Goal: Navigation & Orientation: Find specific page/section

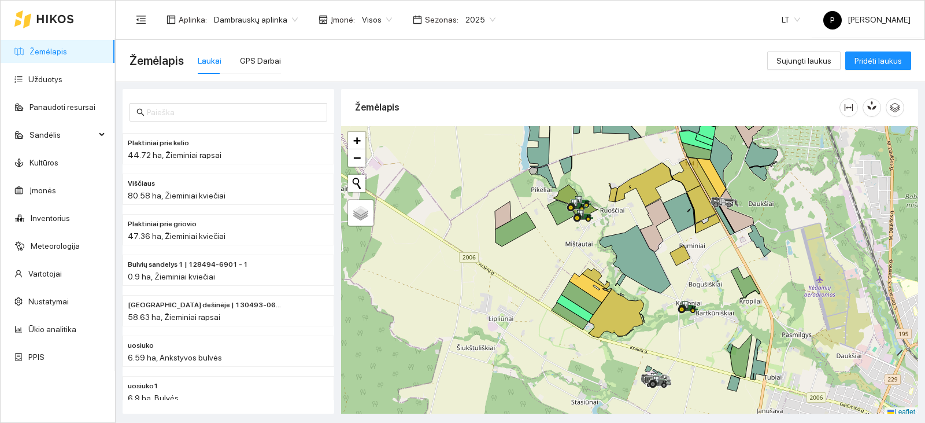
scroll to position [3, 0]
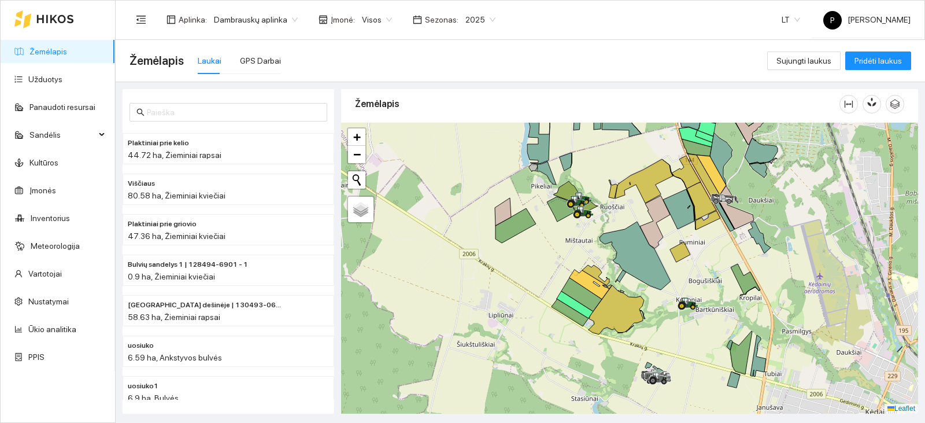
drag, startPoint x: 711, startPoint y: 232, endPoint x: 699, endPoint y: 252, distance: 22.8
click at [699, 252] on div at bounding box center [629, 268] width 577 height 291
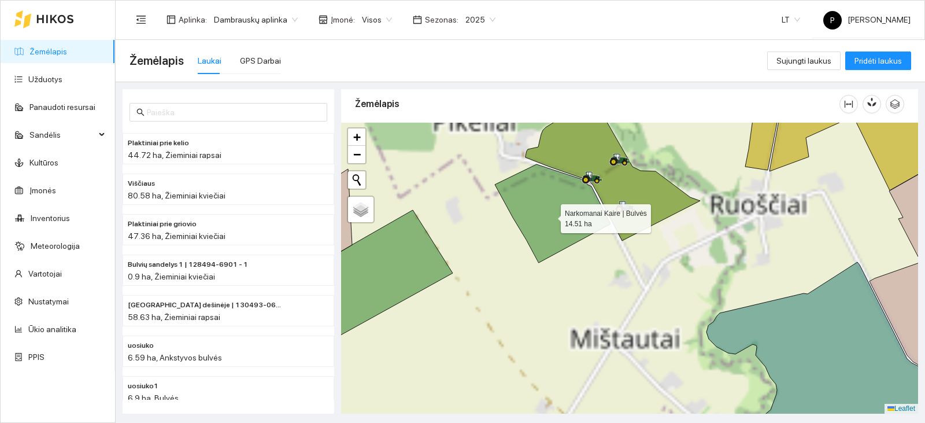
click at [551, 216] on icon at bounding box center [553, 213] width 116 height 98
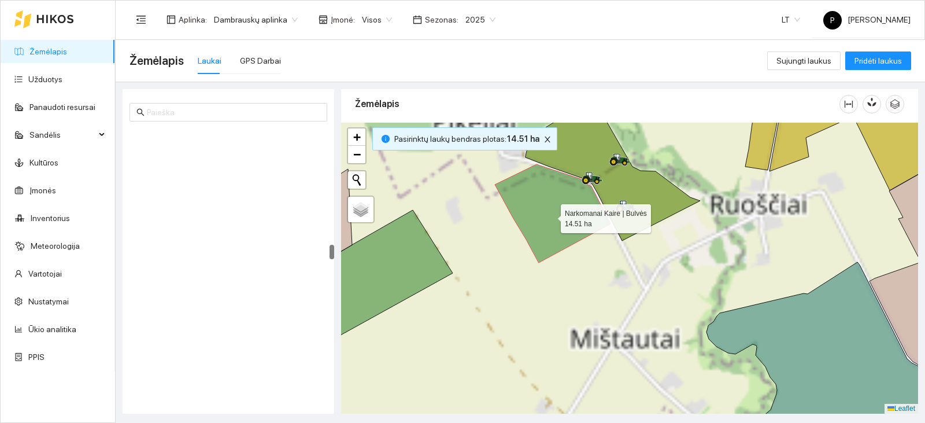
scroll to position [2181, 0]
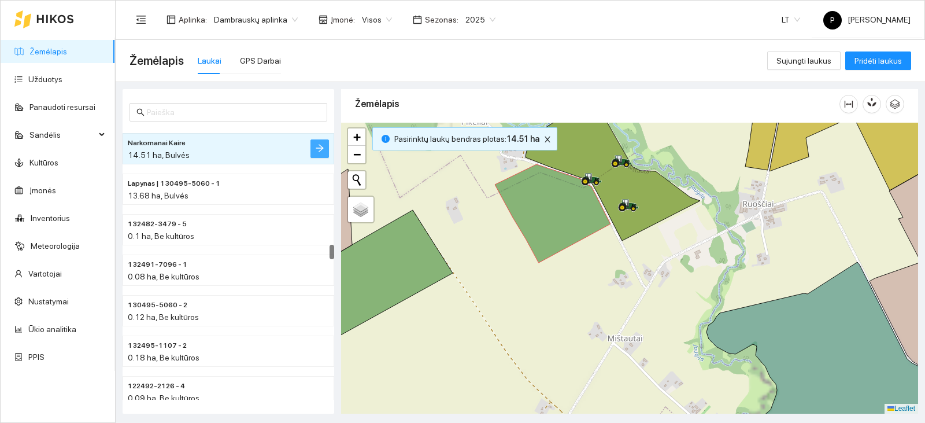
click at [318, 145] on icon "arrow-right" at bounding box center [319, 147] width 9 height 9
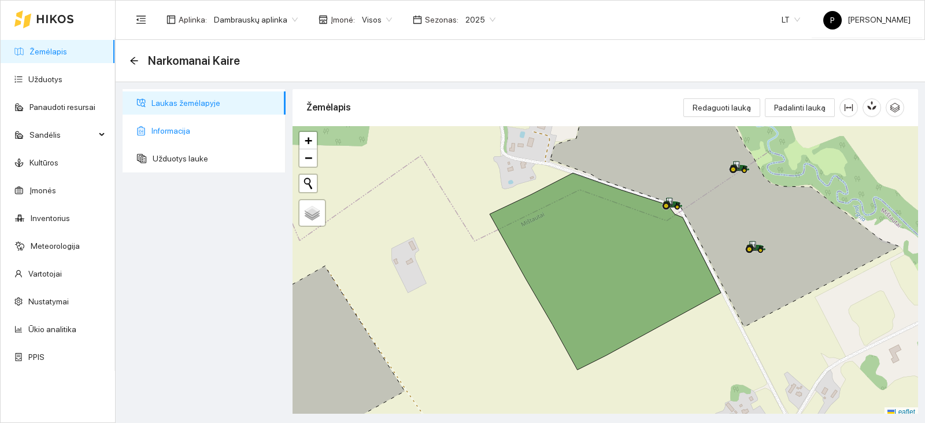
click at [210, 138] on span "Informacija" at bounding box center [214, 130] width 125 height 23
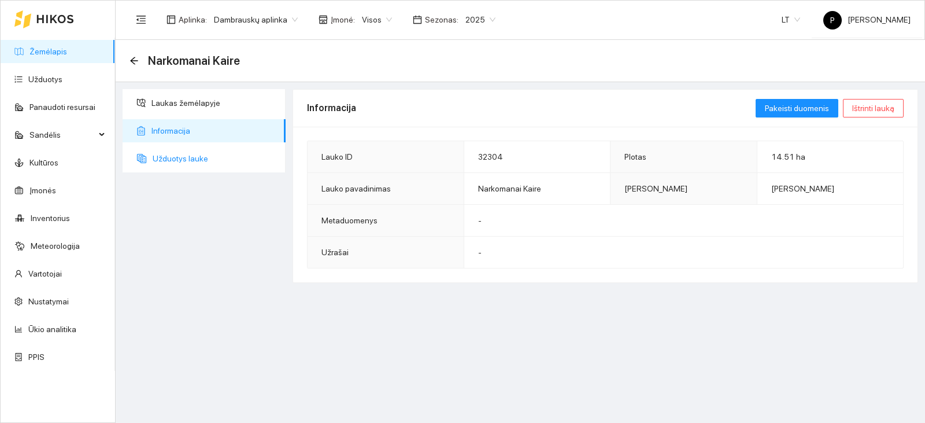
click at [213, 157] on span "Užduotys lauke" at bounding box center [215, 158] width 124 height 23
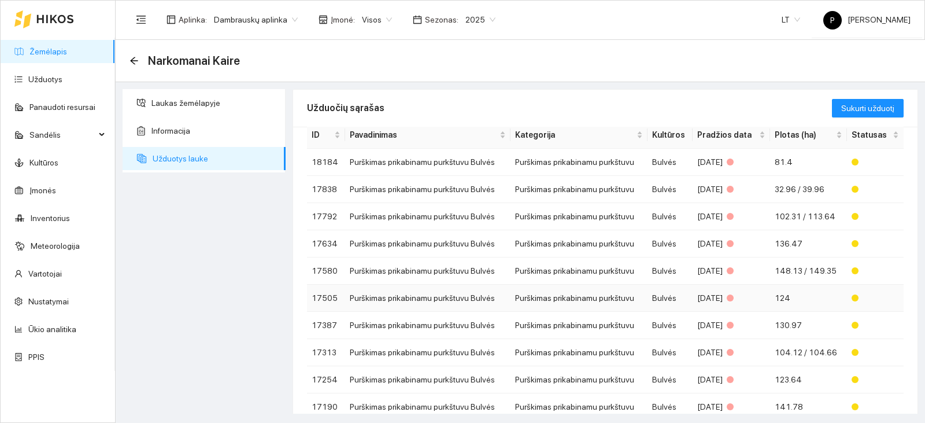
scroll to position [99, 0]
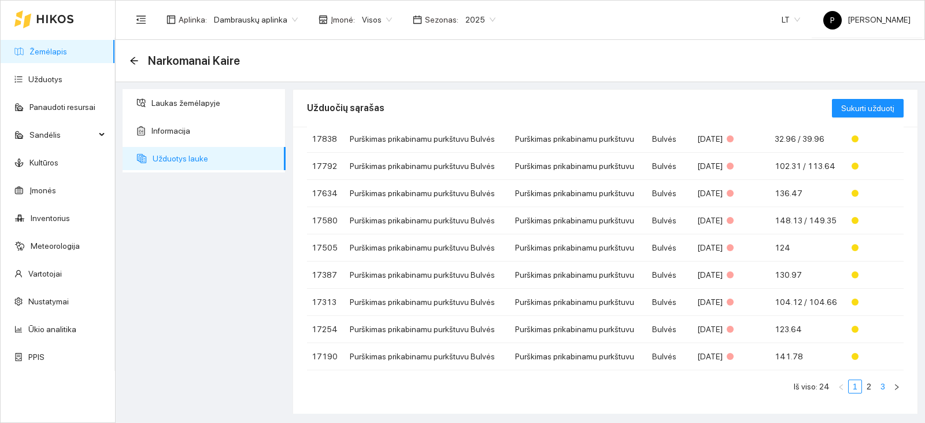
click at [880, 388] on link "3" at bounding box center [883, 386] width 13 height 13
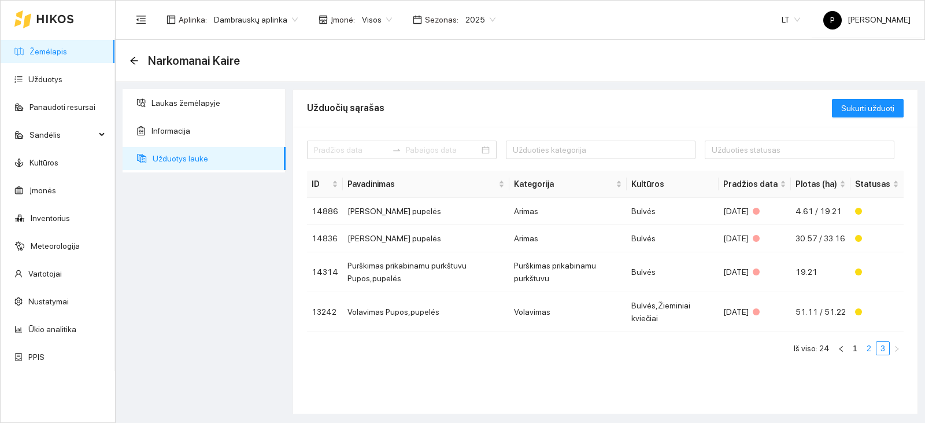
click at [872, 348] on link "2" at bounding box center [869, 348] width 13 height 13
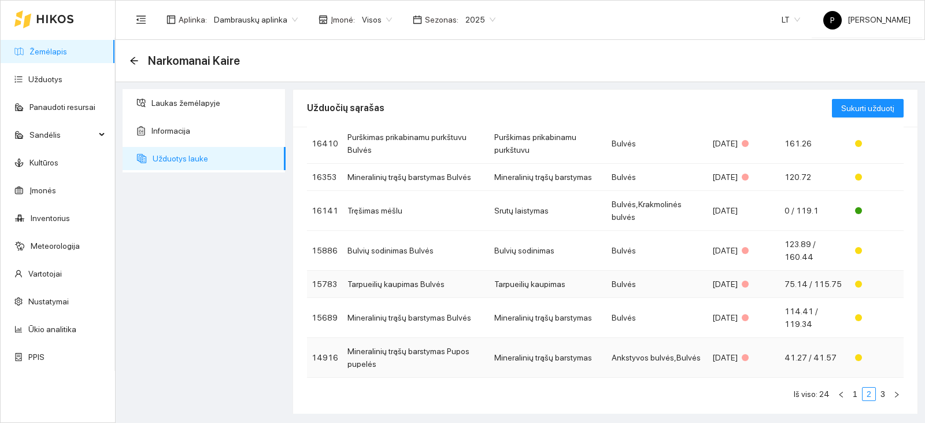
scroll to position [176, 0]
